Goal: Find specific page/section: Find specific page/section

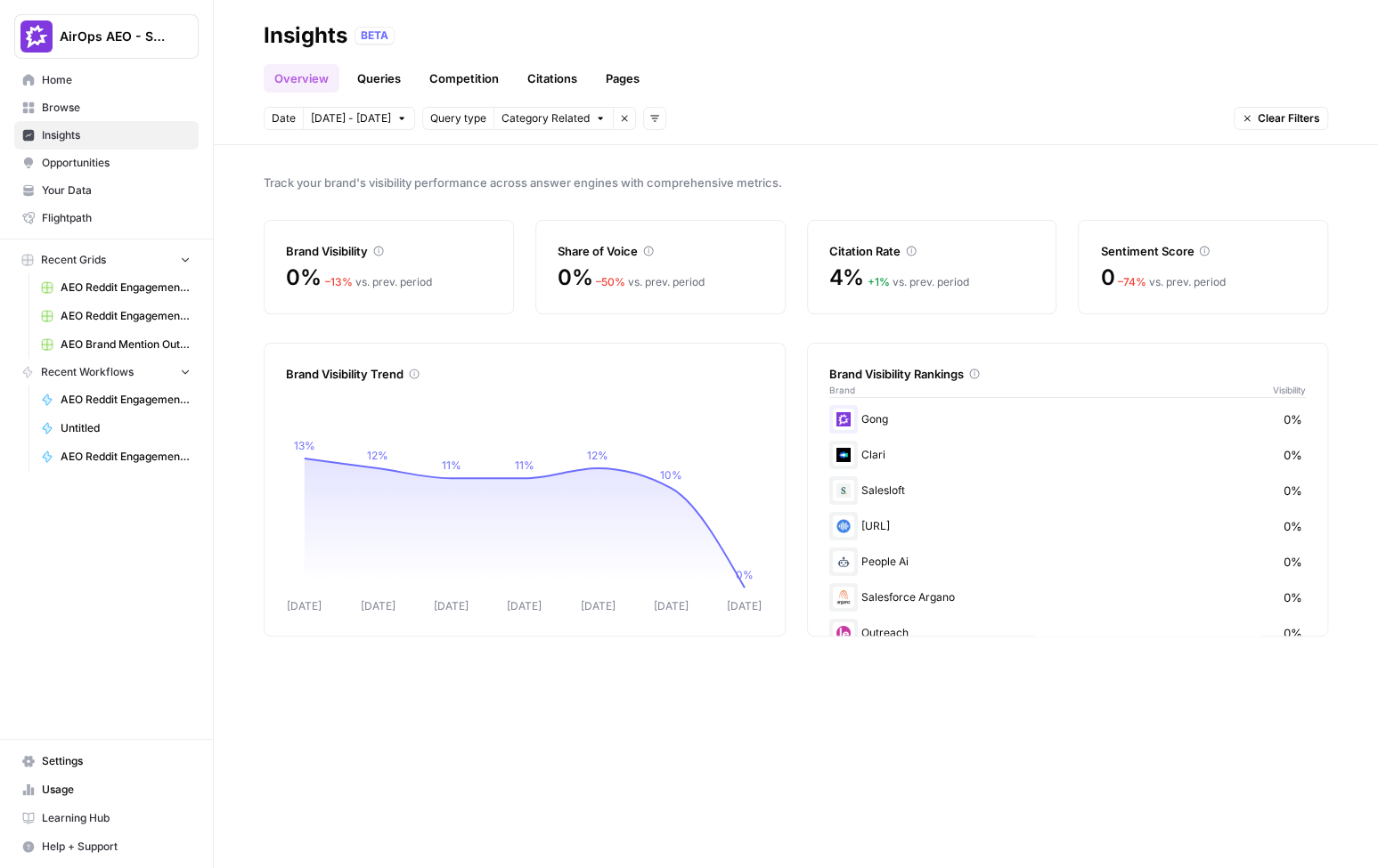
click at [110, 33] on span "AirOps AEO - Single Brand (Gong)" at bounding box center [113, 36] width 108 height 17
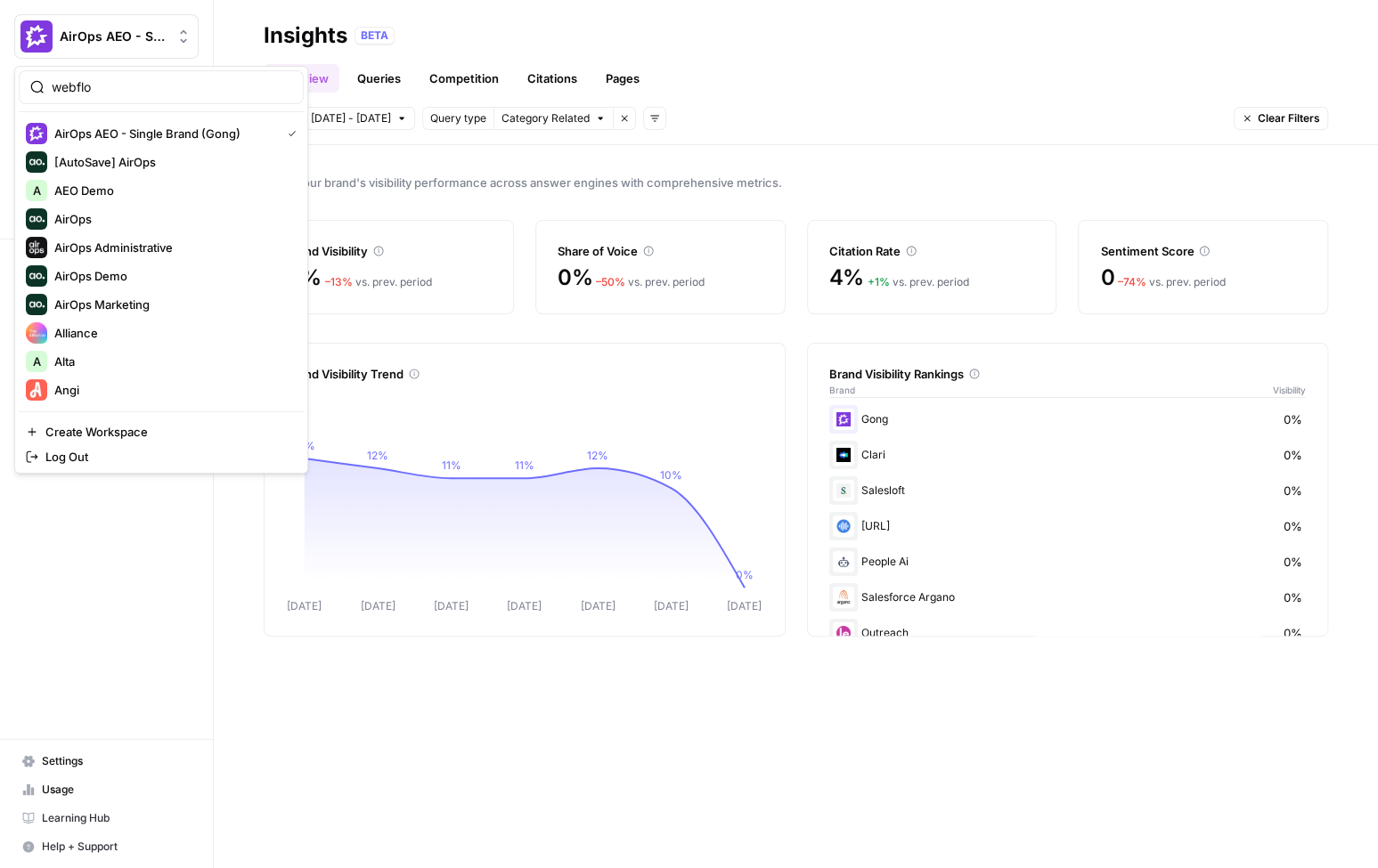
type input "webflo"
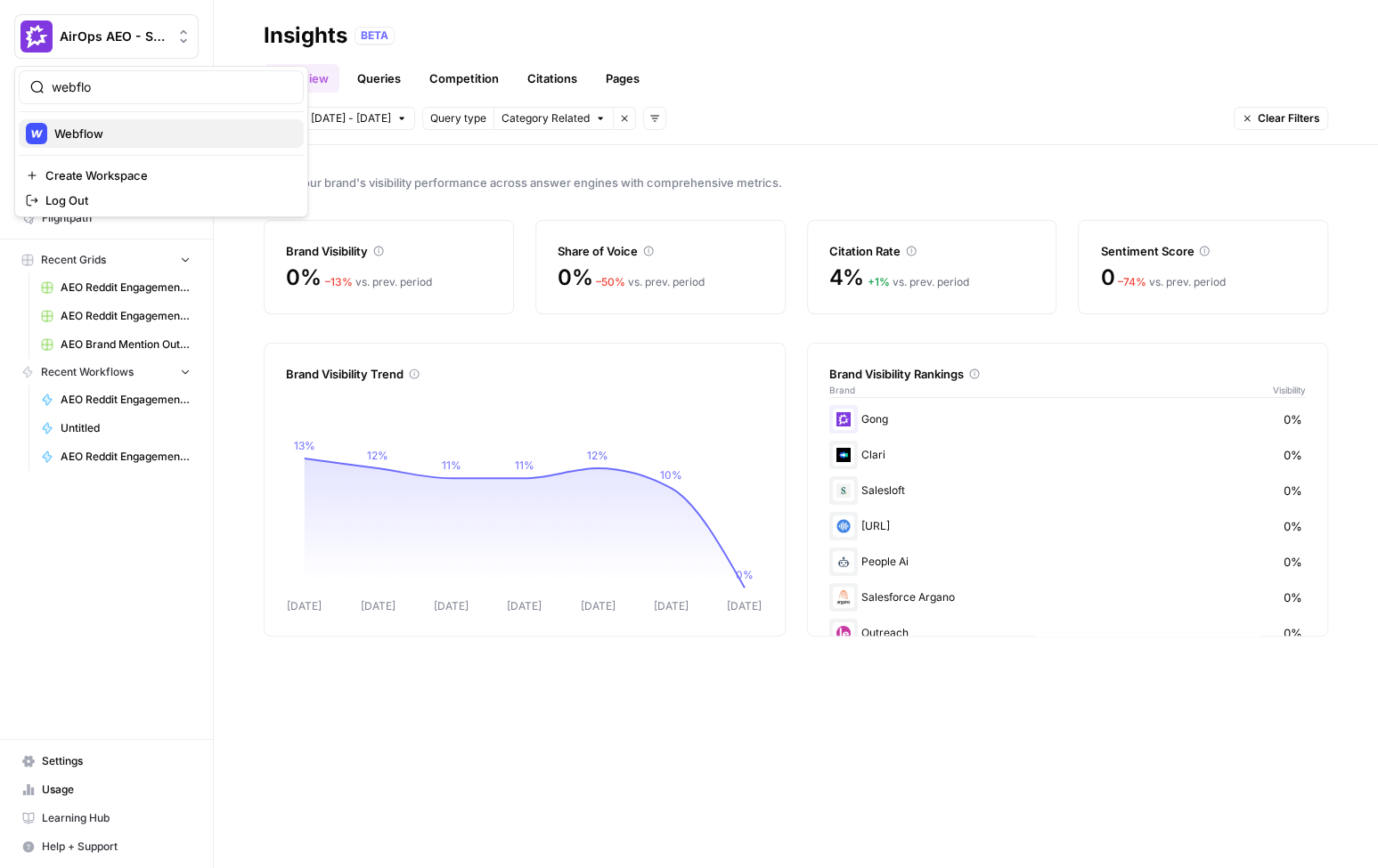
click at [130, 137] on span "Webflow" at bounding box center [171, 132] width 235 height 17
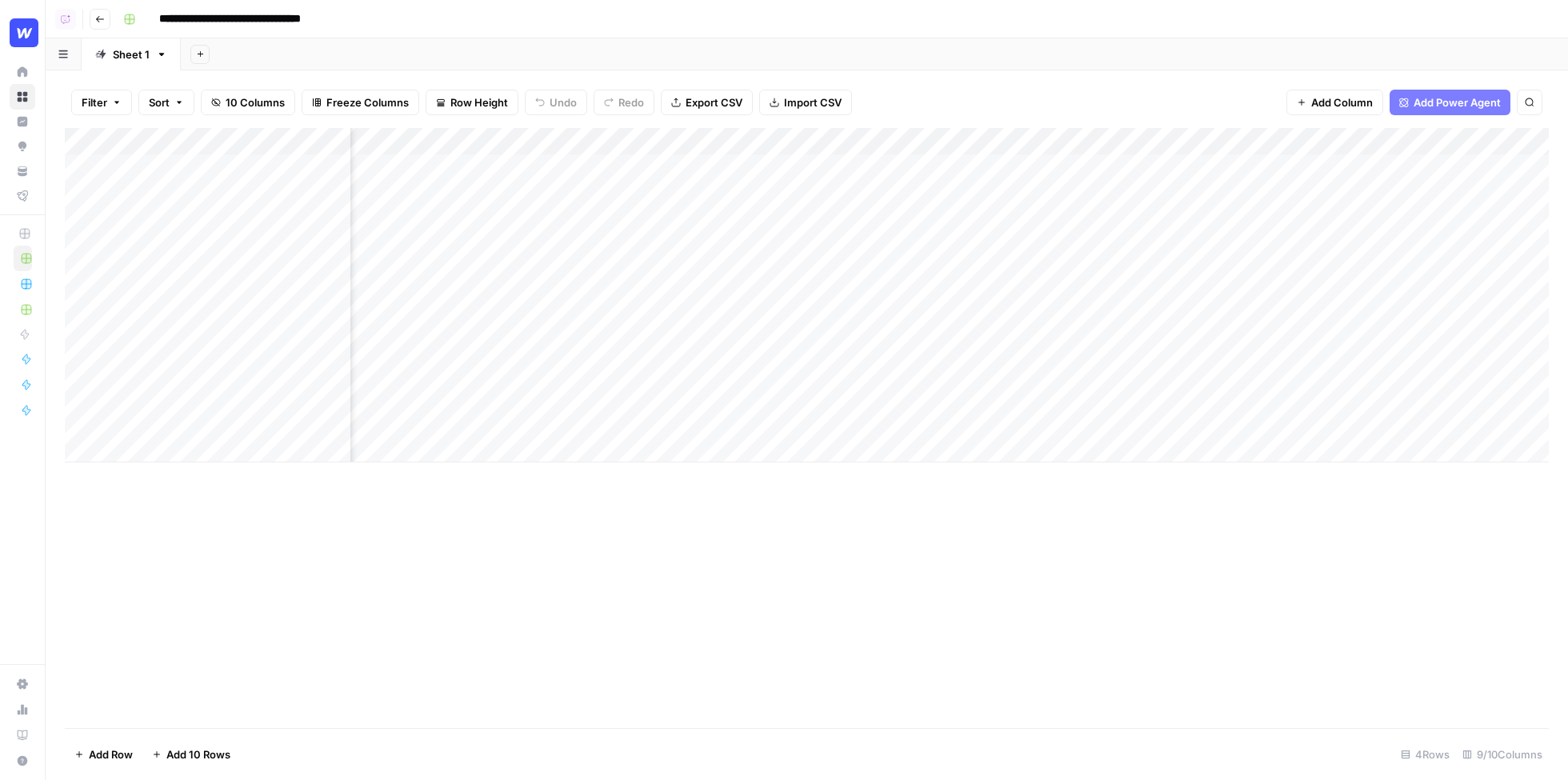
scroll to position [0, 577]
click at [482, 103] on span "Row Height" at bounding box center [480, 102] width 57 height 16
click at [497, 177] on span "Medium" at bounding box center [512, 180] width 115 height 16
click at [468, 101] on span "Row Height" at bounding box center [480, 102] width 57 height 16
click at [482, 152] on span "Small" at bounding box center [512, 157] width 115 height 16
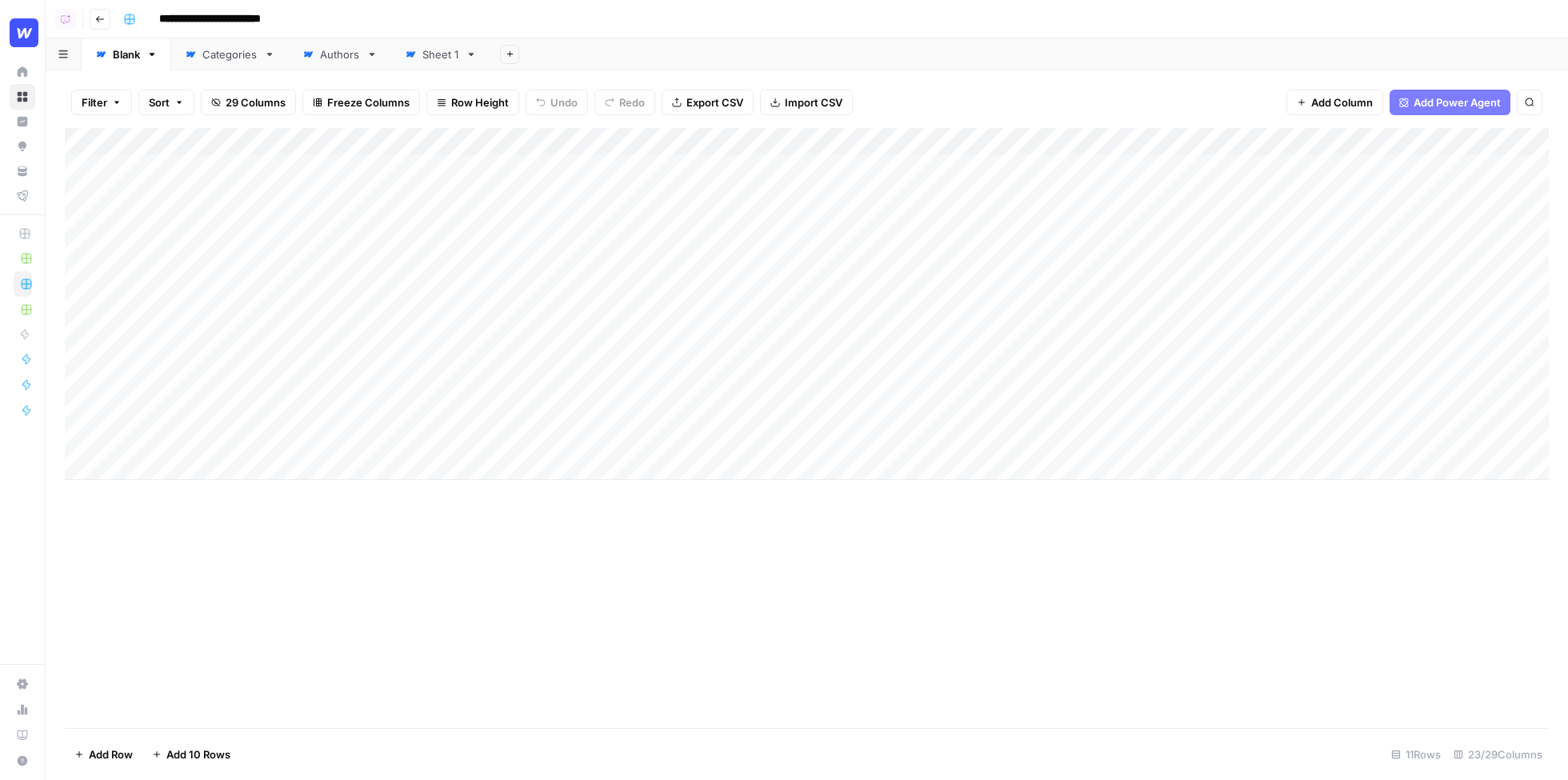
click at [463, 103] on span "Row Height" at bounding box center [480, 102] width 57 height 16
click at [482, 175] on span "Medium" at bounding box center [512, 180] width 115 height 16
